Goal: Task Accomplishment & Management: Use online tool/utility

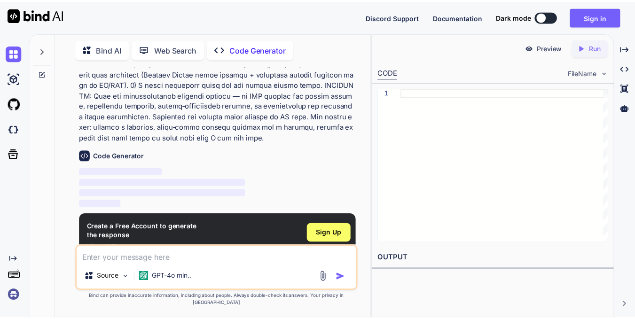
scroll to position [582, 0]
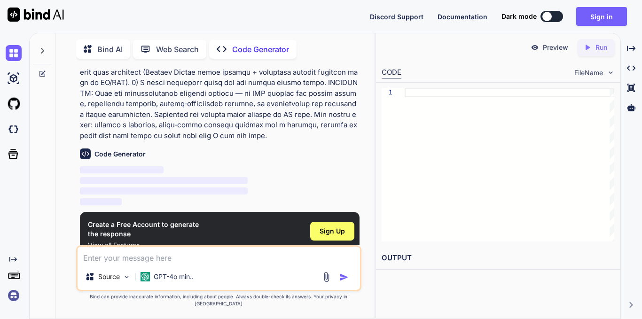
type textarea "x"
click at [323, 226] on span "Sign Up" at bounding box center [331, 230] width 25 height 9
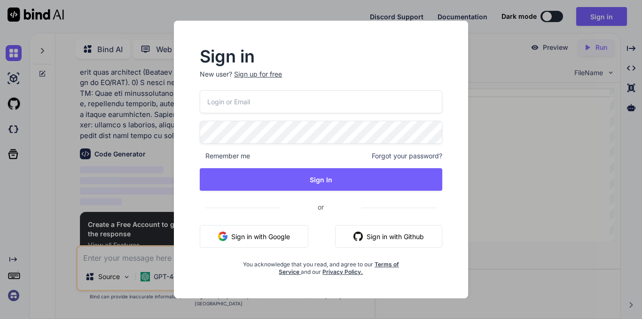
click at [282, 233] on button "Sign in with Google" at bounding box center [254, 236] width 109 height 23
click at [266, 241] on button "Sign in with Google" at bounding box center [254, 236] width 109 height 23
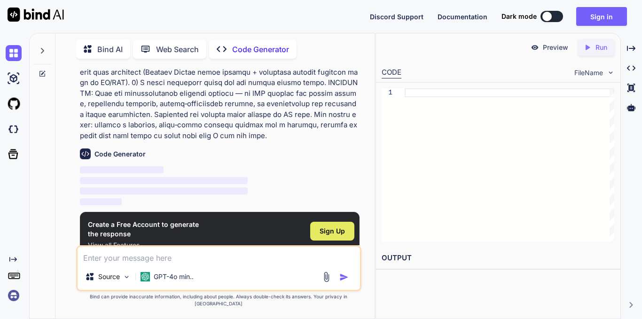
click at [335, 226] on span "Sign Up" at bounding box center [331, 230] width 25 height 9
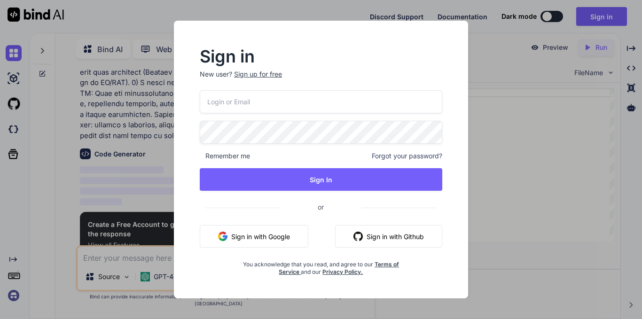
click at [287, 234] on button "Sign in with Google" at bounding box center [254, 236] width 109 height 23
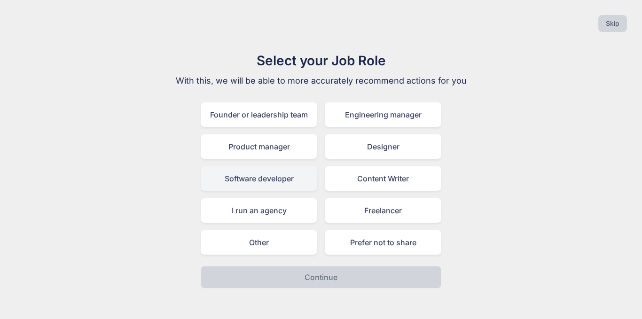
click at [260, 185] on div "Software developer" at bounding box center [259, 178] width 116 height 24
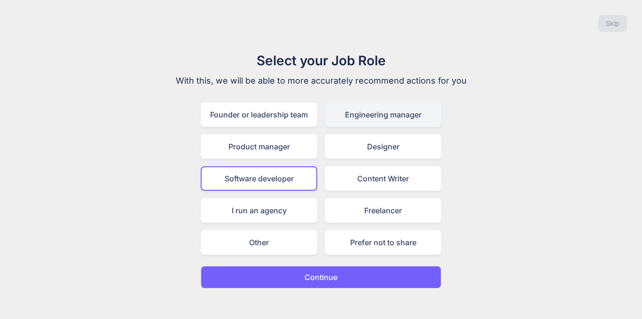
click at [365, 121] on div "Engineering manager" at bounding box center [383, 114] width 116 height 24
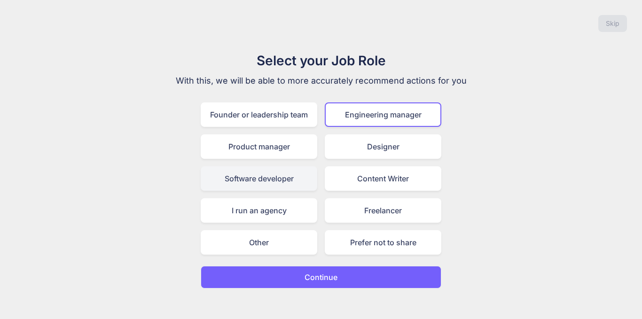
click at [277, 179] on div "Software developer" at bounding box center [259, 178] width 116 height 24
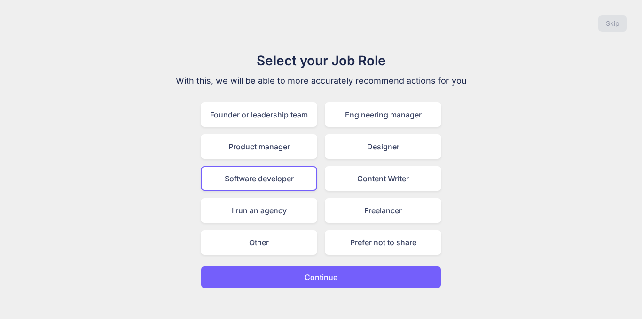
click at [279, 275] on button "Continue" at bounding box center [321, 277] width 240 height 23
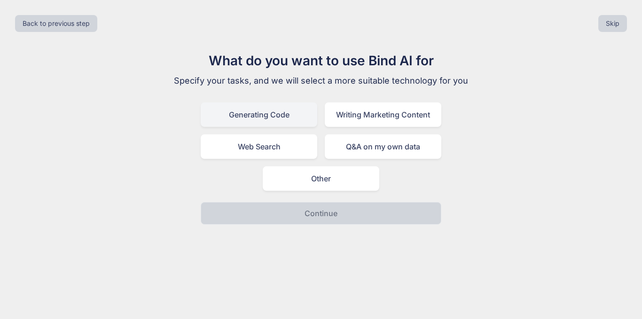
click at [301, 119] on div "Generating Code" at bounding box center [259, 114] width 116 height 24
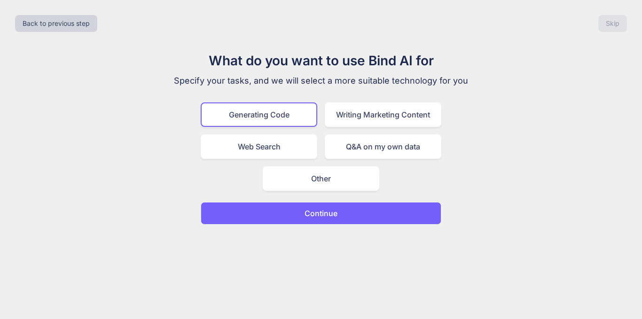
click at [290, 209] on button "Continue" at bounding box center [321, 213] width 240 height 23
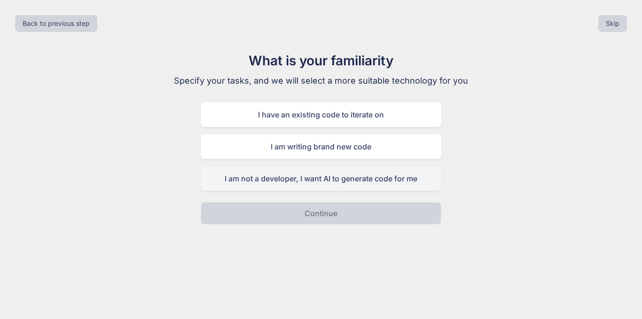
click at [275, 184] on div "I am not a developer, I want AI to generate code for me" at bounding box center [321, 178] width 240 height 24
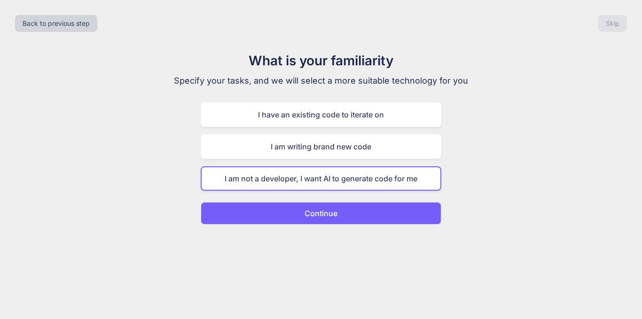
click at [266, 203] on button "Continue" at bounding box center [321, 213] width 240 height 23
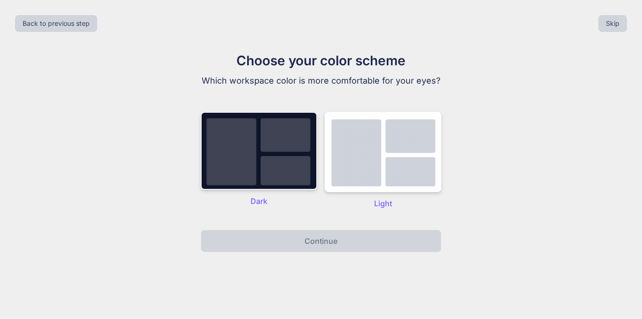
click at [291, 150] on img at bounding box center [259, 151] width 116 height 78
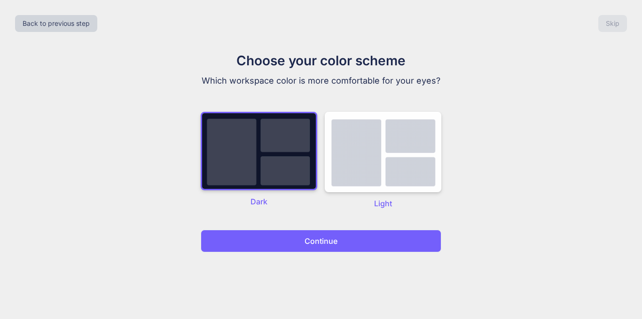
drag, startPoint x: 271, startPoint y: 229, endPoint x: 268, endPoint y: 236, distance: 8.2
click at [268, 236] on div "Choose your color scheme Which workspace color is more comfortable for your eye…" at bounding box center [321, 152] width 316 height 202
click at [268, 236] on button "Continue" at bounding box center [321, 241] width 240 height 23
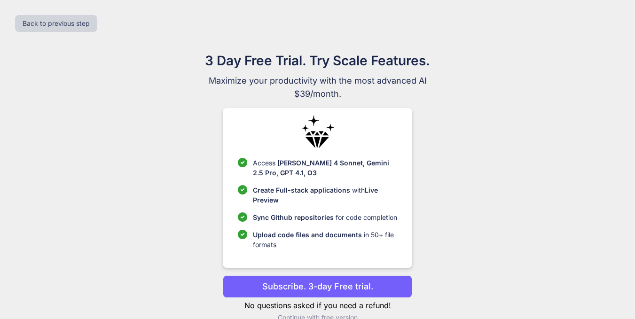
click at [272, 237] on span "Upload code files and documents" at bounding box center [307, 235] width 109 height 8
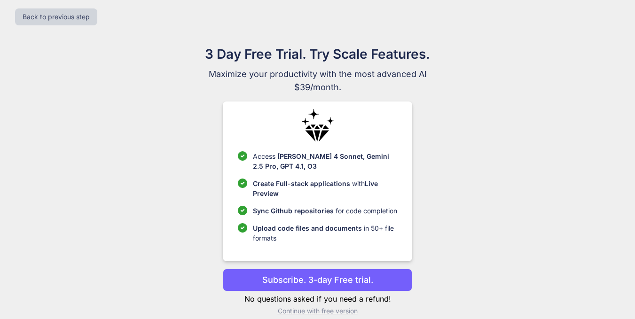
scroll to position [18, 0]
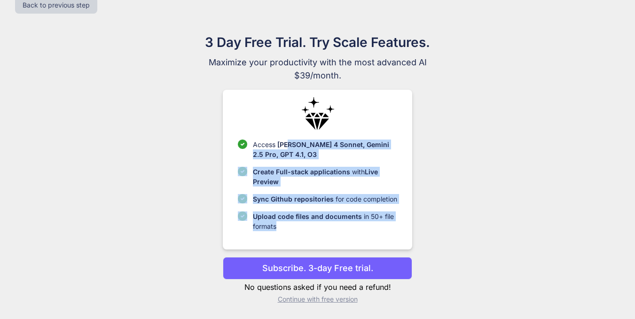
drag, startPoint x: 289, startPoint y: 145, endPoint x: 400, endPoint y: 225, distance: 136.8
click at [400, 225] on div "Access [PERSON_NAME] 4 Sonnet, Gemini 2.5 Pro, GPT 4.1, O3 Create Full-stack ap…" at bounding box center [317, 170] width 189 height 160
click at [406, 155] on div "Access [PERSON_NAME] 4 Sonnet, Gemini 2.5 Pro, GPT 4.1, O3 Create Full-stack ap…" at bounding box center [317, 170] width 189 height 160
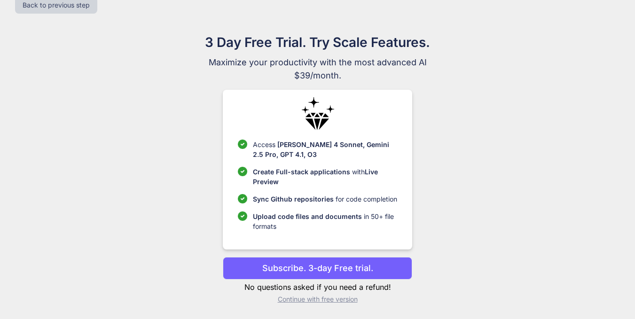
click at [323, 299] on p "Continue with free version" at bounding box center [317, 299] width 189 height 9
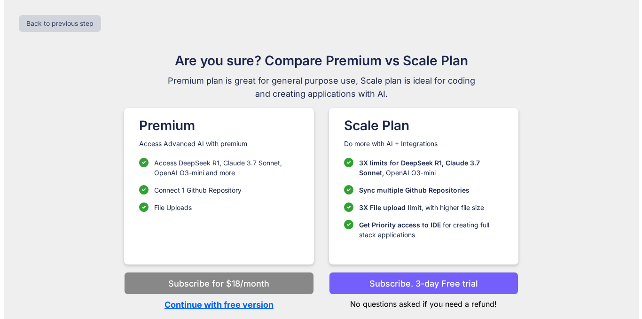
scroll to position [0, 0]
click at [265, 306] on p "Continue with free version" at bounding box center [218, 304] width 189 height 13
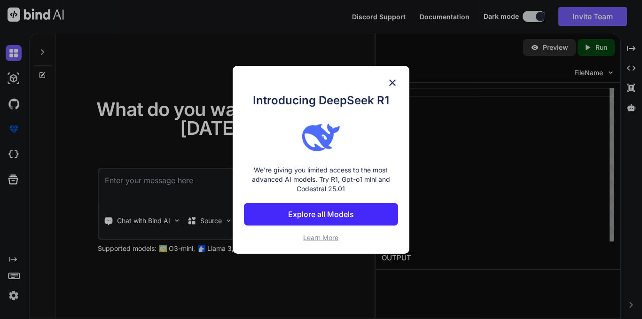
click at [391, 81] on img at bounding box center [392, 82] width 11 height 11
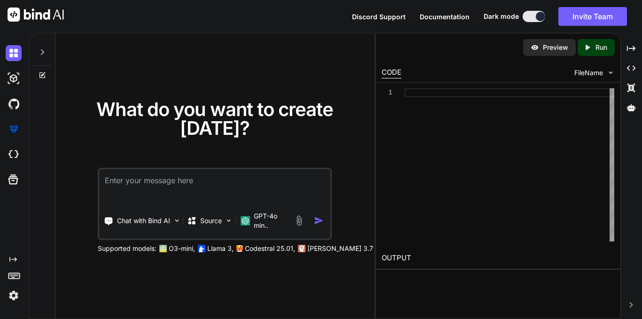
click at [209, 175] on textarea at bounding box center [214, 186] width 231 height 35
paste textarea "Lor ips dolorsit a consecte, adipi‑elits doeiusm tempor **"InciDidu"** — u LA‑e…"
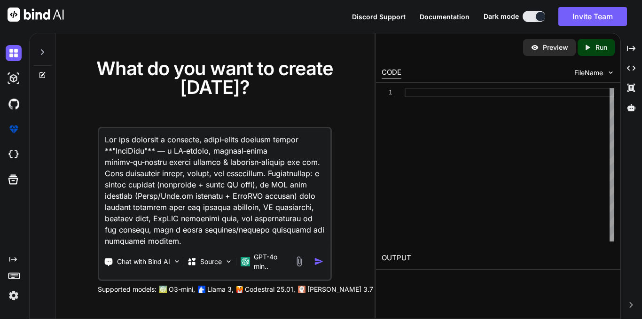
scroll to position [1174, 0]
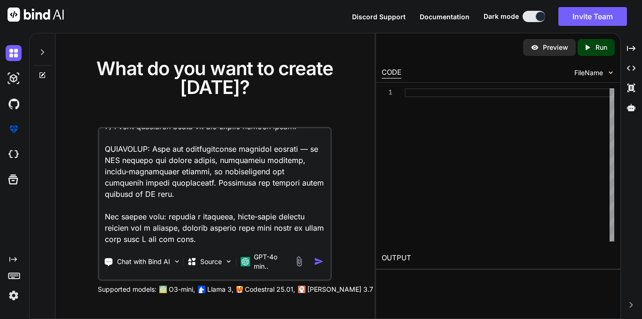
type textarea "Lor ips dolorsit a consecte, adipi‑elits doeiusm tempor **"InciDidu"** — u LA‑e…"
click at [316, 262] on img "button" at bounding box center [319, 261] width 10 height 10
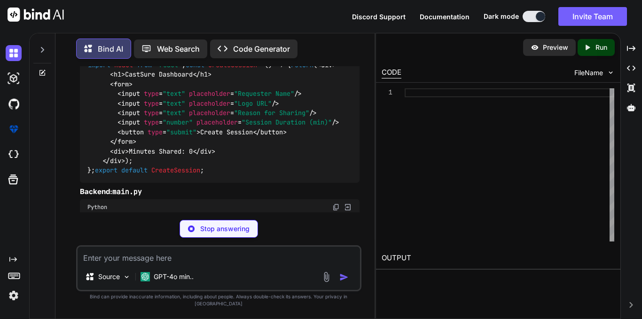
scroll to position [1577, 0]
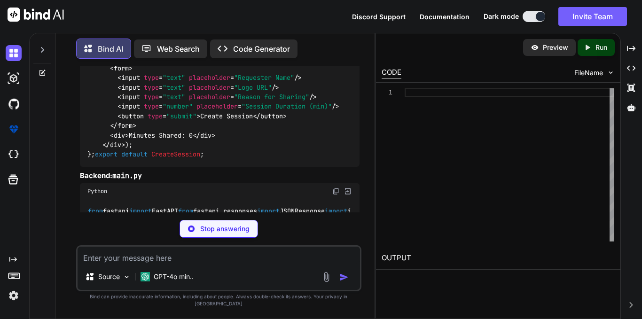
click at [261, 43] on p "Code Generator" at bounding box center [261, 48] width 57 height 11
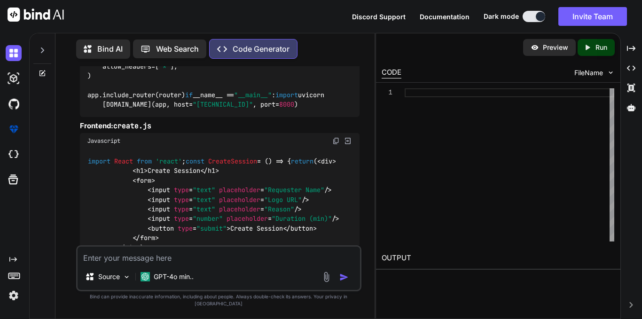
scroll to position [1737, 0]
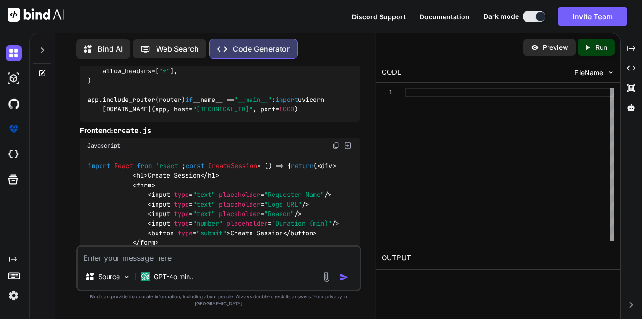
click at [111, 49] on p "Bind AI" at bounding box center [109, 48] width 25 height 11
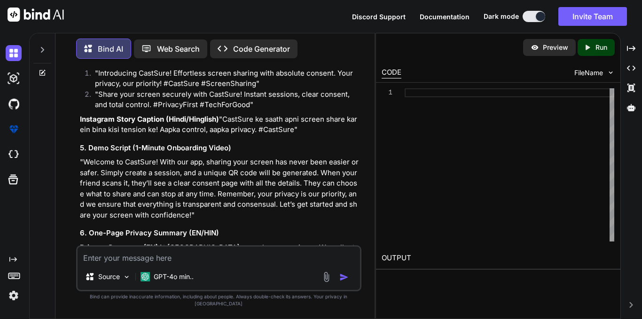
scroll to position [2542, 0]
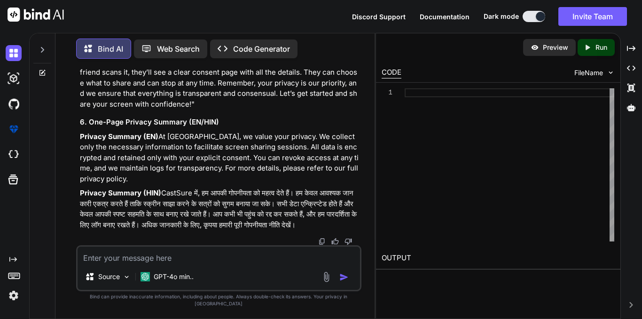
click at [145, 256] on textarea at bounding box center [219, 255] width 282 height 17
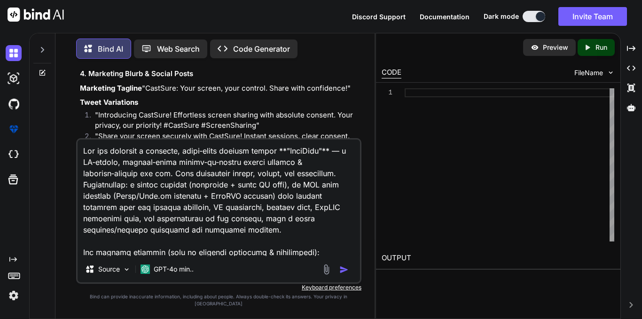
scroll to position [970, 0]
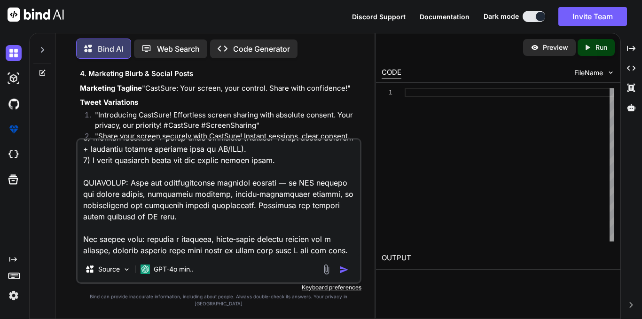
type textarea "Lor ips dolorsit a consecte, adipi‑elits doeiusm tempor **"InciDidu"** — u LA‑e…"
click at [345, 272] on img "button" at bounding box center [343, 269] width 9 height 9
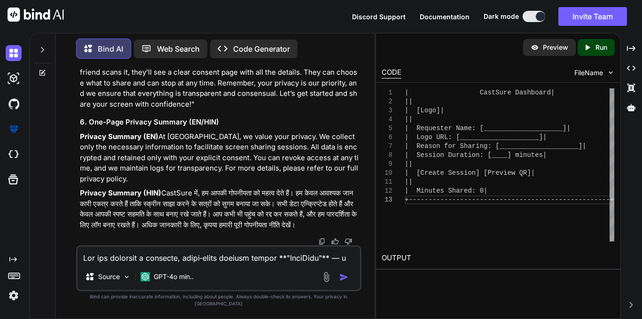
scroll to position [5537, 0]
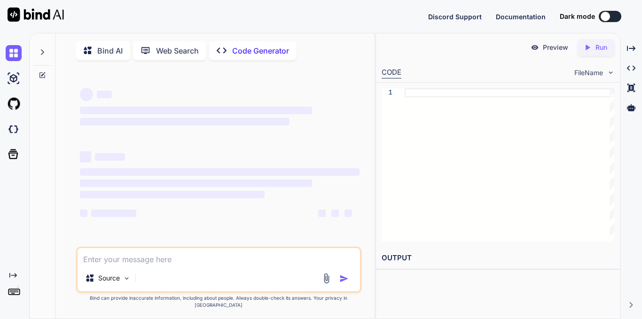
type textarea "x"
type textarea "Lor ips dolorsit a consecte, adipi‑elits doeiusm tempor **"InciDidu"** — u LA‑e…"
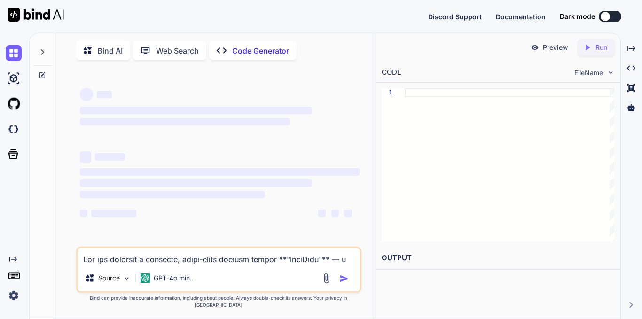
scroll to position [970, 0]
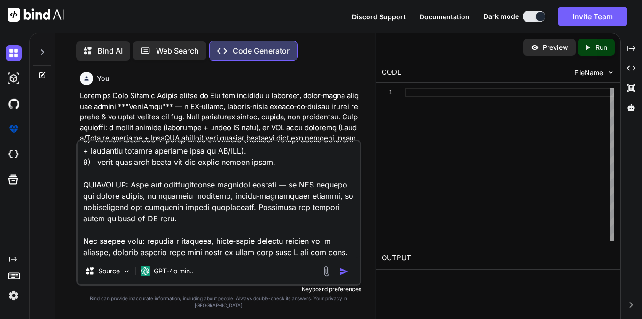
type textarea "x"
type textarea "Lor ips dolorsit a consecte, adipi‑elits doeiusm tempor **"InciDidu"** — u LA‑e…"
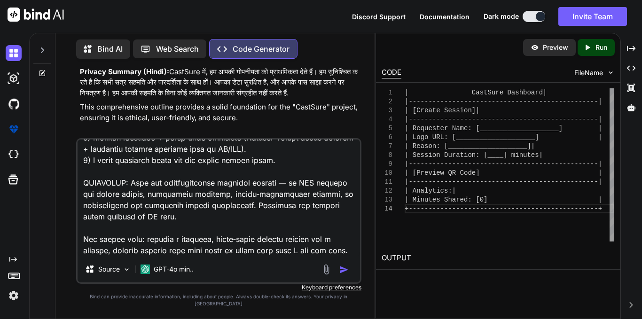
scroll to position [2705, 0]
click at [596, 49] on p "Run" at bounding box center [601, 47] width 12 height 9
